Goal: Task Accomplishment & Management: Use online tool/utility

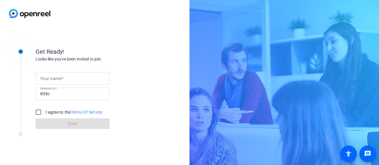
click at [91, 81] on input "Your name" at bounding box center [72, 78] width 65 height 7
type input "[PERSON_NAME]"
click at [39, 108] on input "I agree to the Terms Of Service" at bounding box center [39, 113] width 12 height 12
checkbox input "true"
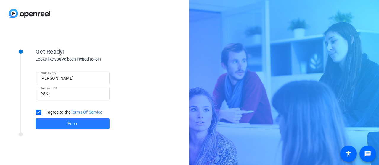
click at [70, 108] on span "Enter" at bounding box center [73, 124] width 10 height 6
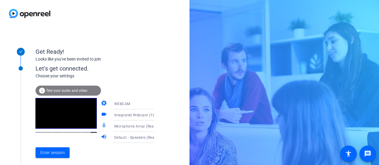
click at [72, 91] on span "Test your audio and video" at bounding box center [66, 91] width 41 height 4
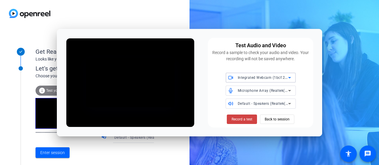
click at [131, 108] on div "Test Audio and Video Record a sample to check your audio and video. Your record…" at bounding box center [189, 83] width 265 height 108
click at [277, 108] on span "Back to session" at bounding box center [277, 119] width 25 height 11
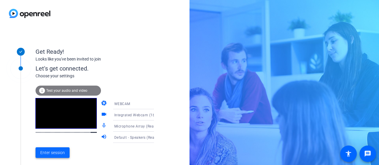
click at [57, 108] on span "Enter session" at bounding box center [52, 153] width 25 height 6
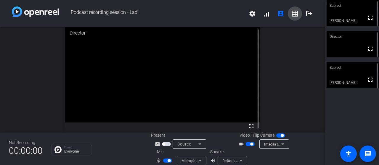
click at [291, 14] on mat-icon "grid_on" at bounding box center [294, 13] width 7 height 7
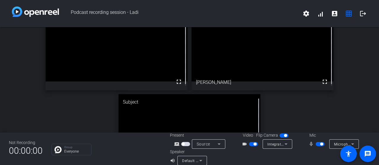
scroll to position [64, 0]
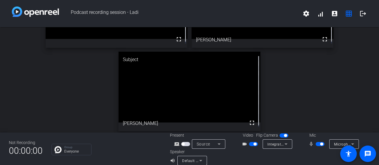
drag, startPoint x: 373, startPoint y: 97, endPoint x: 376, endPoint y: 54, distance: 43.0
click at [328, 54] on div "Podcast recording session - Ladi settings signal_cellular_alt account_box grid_…" at bounding box center [189, 82] width 379 height 165
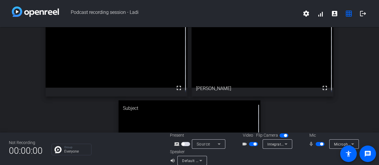
scroll to position [0, 0]
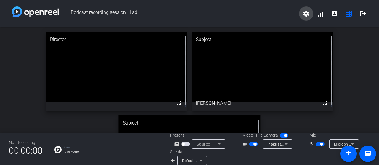
click at [303, 12] on mat-icon "settings" at bounding box center [306, 13] width 7 height 7
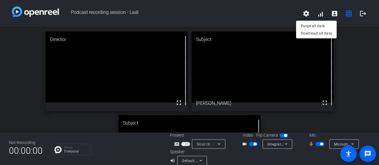
click at [328, 16] on div at bounding box center [189, 82] width 379 height 165
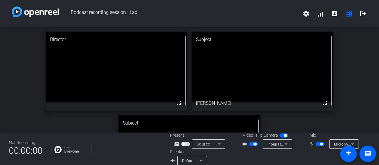
click at [328, 16] on mat-icon "account_box" at bounding box center [334, 13] width 7 height 7
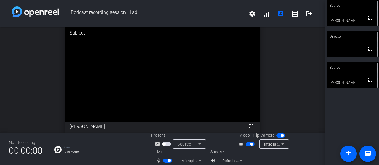
click at [246, 108] on span "button" at bounding box center [250, 144] width 9 height 4
click at [250, 108] on span "button" at bounding box center [250, 144] width 9 height 4
click at [295, 16] on mat-icon "grid_on" at bounding box center [294, 13] width 7 height 7
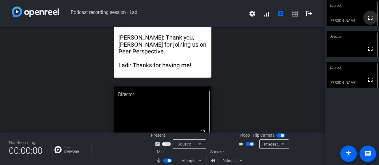
click at [328, 19] on mat-icon "fullscreen" at bounding box center [370, 17] width 7 height 7
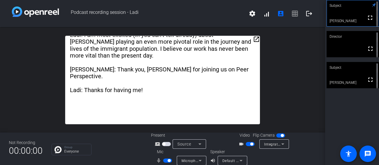
click at [328, 5] on icon at bounding box center [374, 5] width 4 height 4
click at [246, 108] on span "button" at bounding box center [250, 144] width 9 height 4
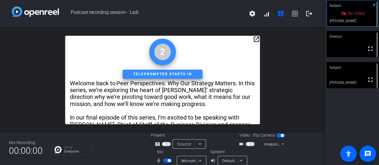
click at [251, 108] on span "button" at bounding box center [250, 144] width 9 height 4
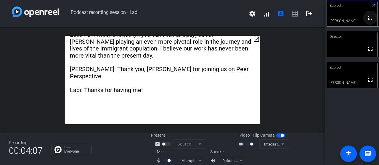
click at [328, 20] on mat-icon "fullscreen" at bounding box center [369, 17] width 7 height 7
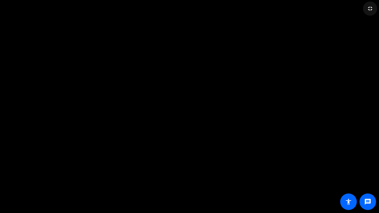
click at [328, 9] on mat-icon "fullscreen_exit" at bounding box center [369, 8] width 7 height 7
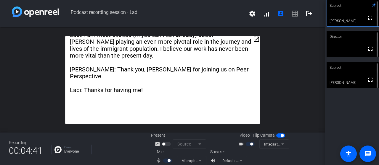
click at [246, 108] on div at bounding box center [251, 144] width 10 height 4
click at [247, 108] on div at bounding box center [251, 144] width 10 height 4
click at [328, 18] on mat-icon "fullscreen" at bounding box center [369, 17] width 7 height 7
click at [246, 108] on div at bounding box center [251, 144] width 10 height 4
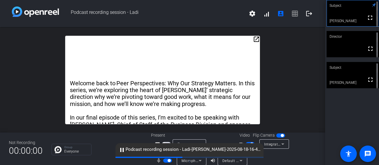
click at [247, 108] on span "button" at bounding box center [250, 144] width 9 height 4
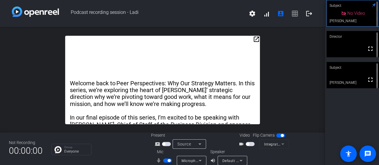
click at [252, 108] on span "button" at bounding box center [250, 144] width 9 height 4
click at [328, 20] on mat-icon "fullscreen" at bounding box center [369, 17] width 7 height 7
drag, startPoint x: 246, startPoint y: 145, endPoint x: 243, endPoint y: 142, distance: 4.4
click at [243, 108] on div "videocam_outline" at bounding box center [249, 144] width 21 height 7
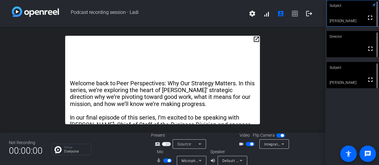
click at [246, 108] on span "button" at bounding box center [250, 144] width 9 height 4
click at [164, 108] on span "button" at bounding box center [167, 161] width 9 height 4
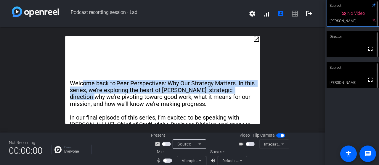
click at [94, 53] on div "open_in_new Welcome back to Peer Perspectives: Why Our Strategy Matters. In thi…" at bounding box center [162, 80] width 325 height 106
click at [251, 108] on span "button" at bounding box center [250, 144] width 9 height 4
click at [169, 108] on span "button" at bounding box center [167, 161] width 9 height 4
click at [328, 19] on mat-icon "fullscreen" at bounding box center [369, 17] width 7 height 7
click at [328, 18] on mat-icon "fullscreen" at bounding box center [369, 17] width 7 height 7
